Goal: Obtain resource: Download file/media

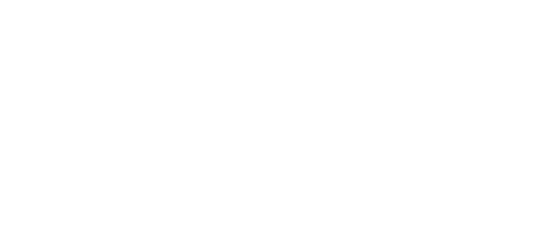
click at [328, 0] on html at bounding box center [275, 0] width 550 height 0
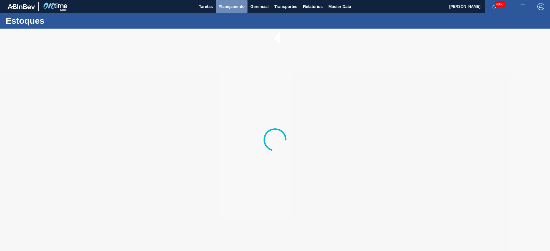
click at [224, 9] on span "Planejamento" at bounding box center [231, 6] width 26 height 7
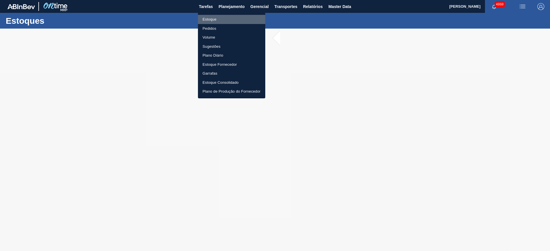
click at [227, 20] on li "Estoque" at bounding box center [231, 19] width 67 height 9
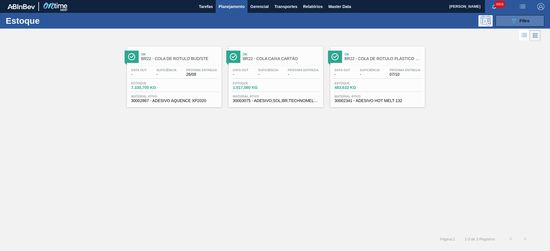
click at [517, 17] on button "089F7B8B-B2A5-4AFE-B5C0-19BA573D28AC Filtro" at bounding box center [519, 20] width 49 height 11
click at [196, 69] on span "Próxima Entrega" at bounding box center [201, 69] width 31 height 3
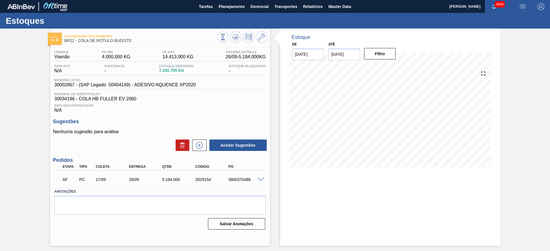
click at [22, 89] on div "Aguardando Faturamento BR22 - COLA DE RÓTULO BUD/STE Unidade Viamão PE MIN 4.00…" at bounding box center [275, 138] width 550 height 218
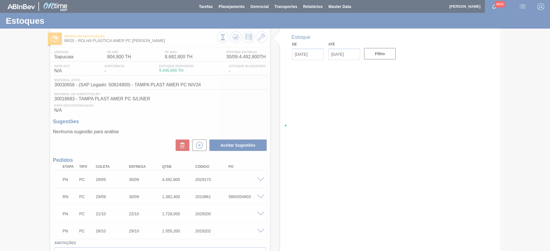
click at [312, 3] on div at bounding box center [275, 125] width 550 height 251
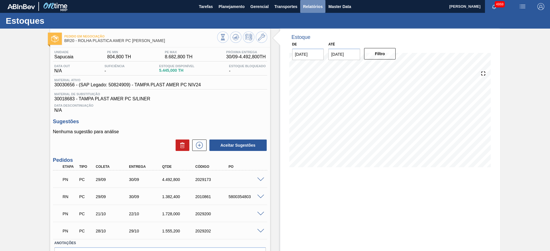
click at [312, 4] on span "Relatórios" at bounding box center [312, 6] width 19 height 7
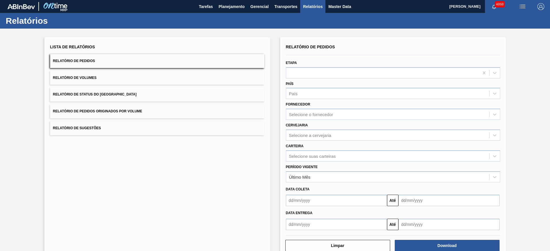
click at [163, 92] on button "Relatório de Status do Estoque" at bounding box center [157, 95] width 214 height 14
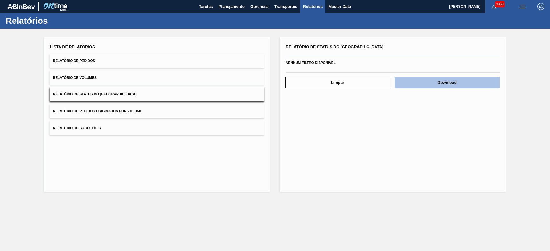
click at [426, 86] on button "Download" at bounding box center [447, 82] width 105 height 11
